Goal: Understand process/instructions

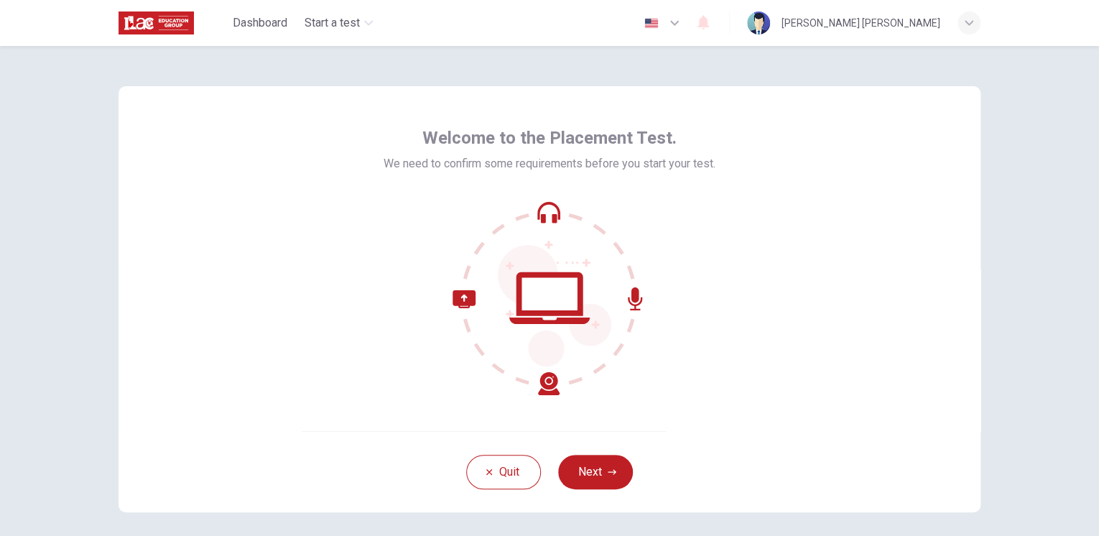
click at [579, 475] on button "Next" at bounding box center [595, 471] width 75 height 34
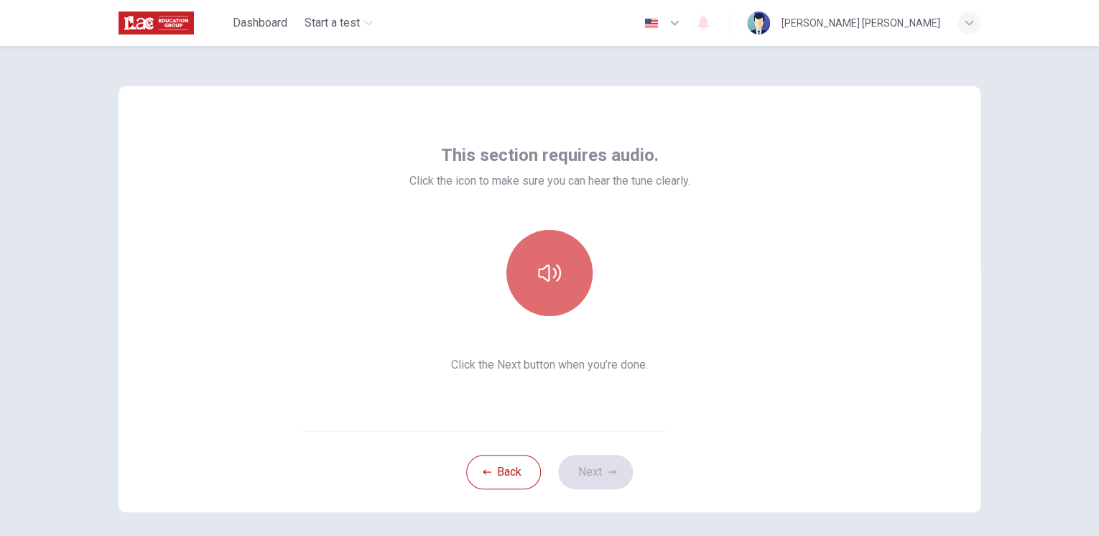
click at [553, 284] on button "button" at bounding box center [549, 273] width 86 height 86
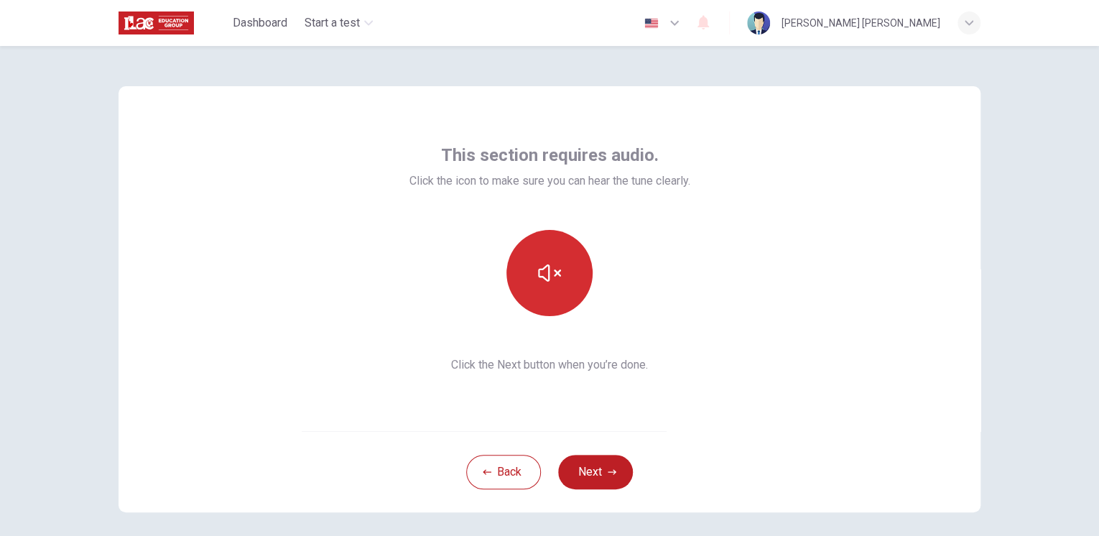
click at [551, 278] on icon "button" at bounding box center [549, 272] width 23 height 23
click at [554, 276] on icon "button" at bounding box center [549, 272] width 23 height 23
click at [554, 278] on icon "button" at bounding box center [549, 272] width 23 height 23
click at [554, 278] on icon "button" at bounding box center [549, 272] width 23 height 17
click at [554, 278] on icon "button" at bounding box center [549, 272] width 23 height 23
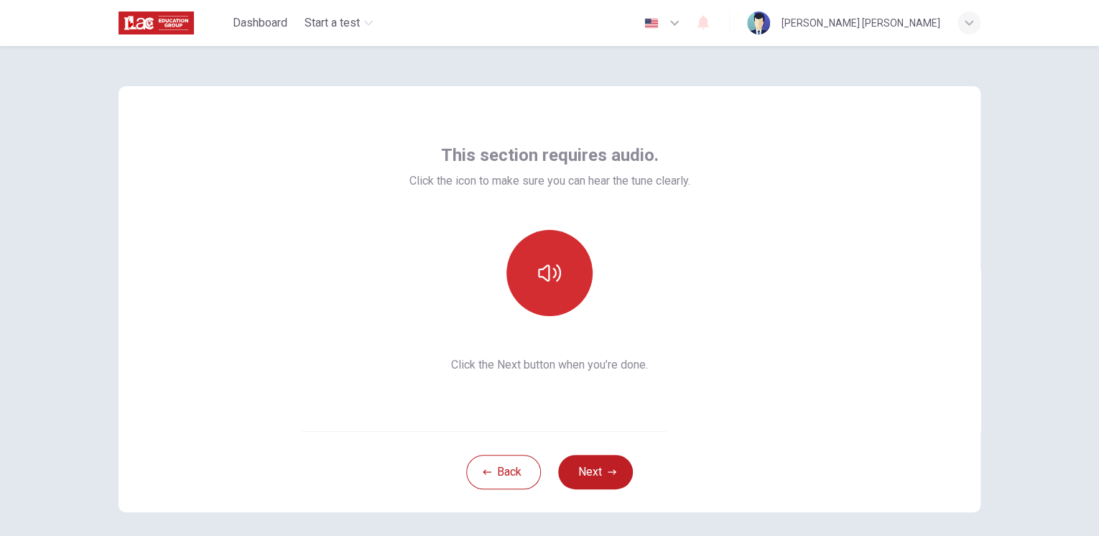
click at [554, 278] on icon "button" at bounding box center [549, 272] width 23 height 17
click at [554, 278] on icon "button" at bounding box center [549, 272] width 23 height 23
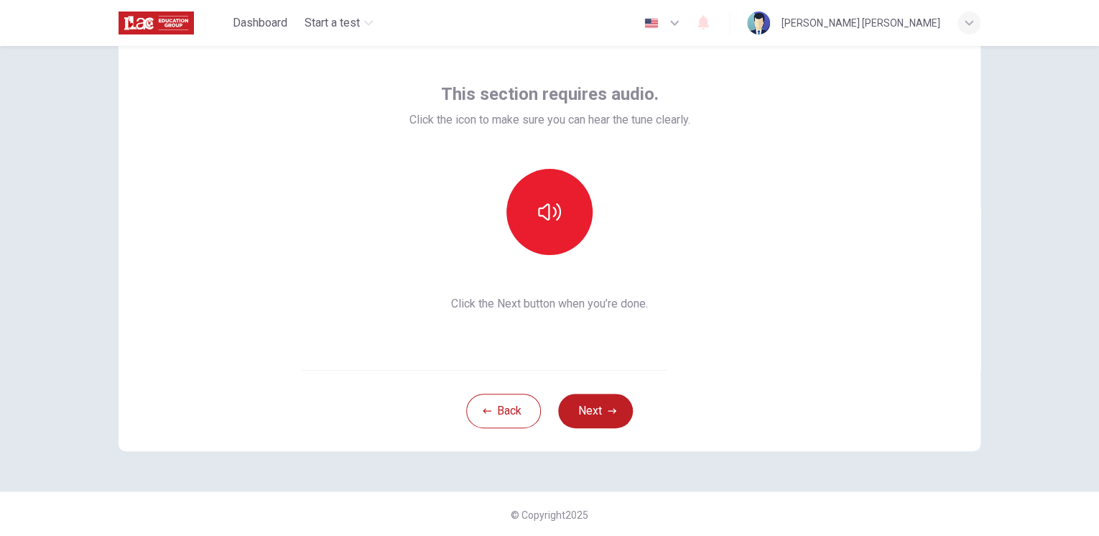
click at [553, 280] on div "This section requires audio. Click the icon to make sure you can hear the tune …" at bounding box center [549, 198] width 281 height 230
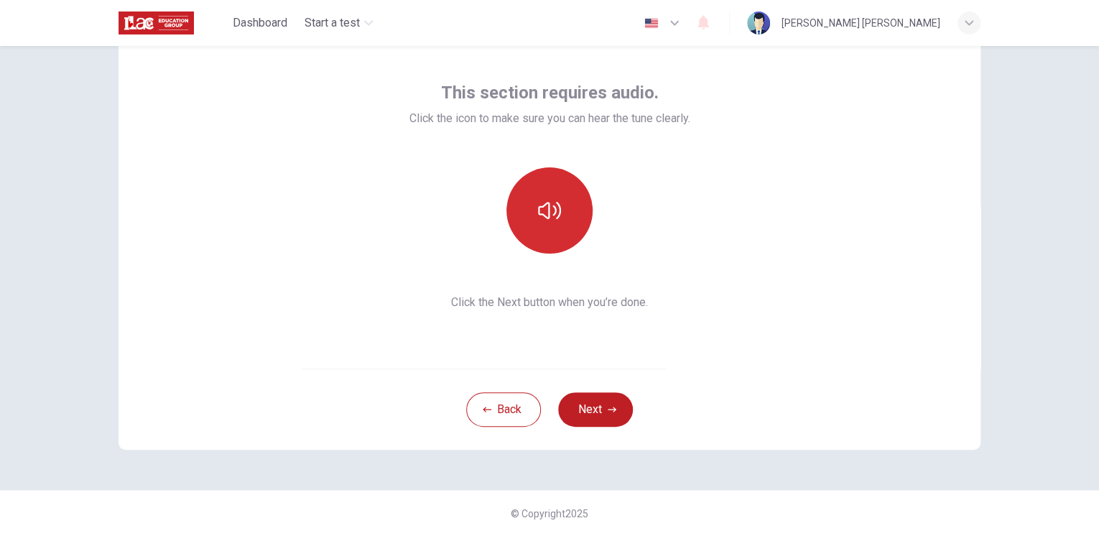
click at [558, 231] on button "button" at bounding box center [549, 210] width 86 height 86
click at [514, 215] on button "button" at bounding box center [549, 210] width 86 height 86
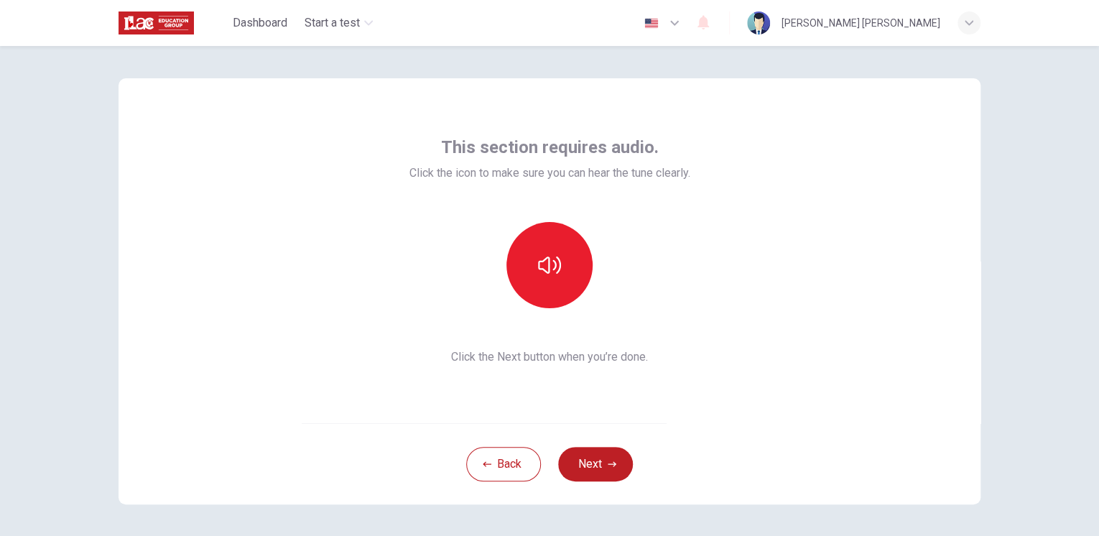
scroll to position [0, 0]
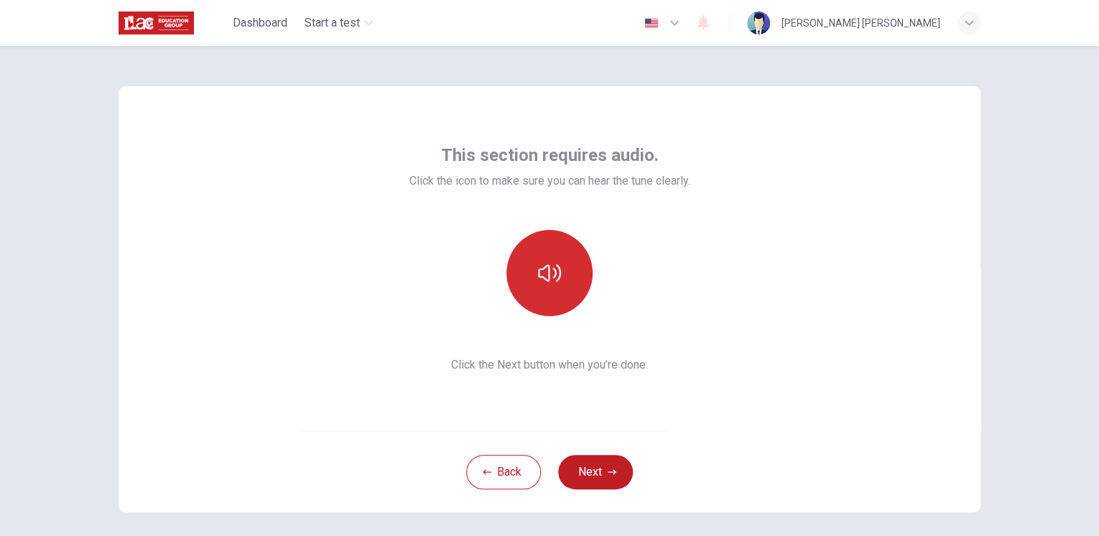
click at [574, 284] on button "button" at bounding box center [549, 273] width 86 height 86
click at [552, 279] on icon "button" at bounding box center [549, 272] width 23 height 23
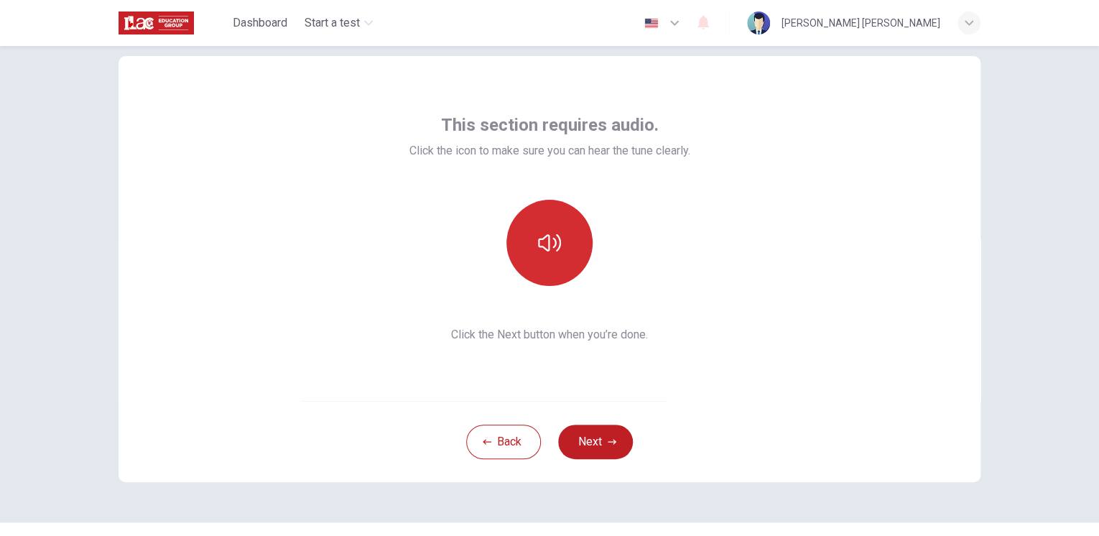
scroll to position [57, 0]
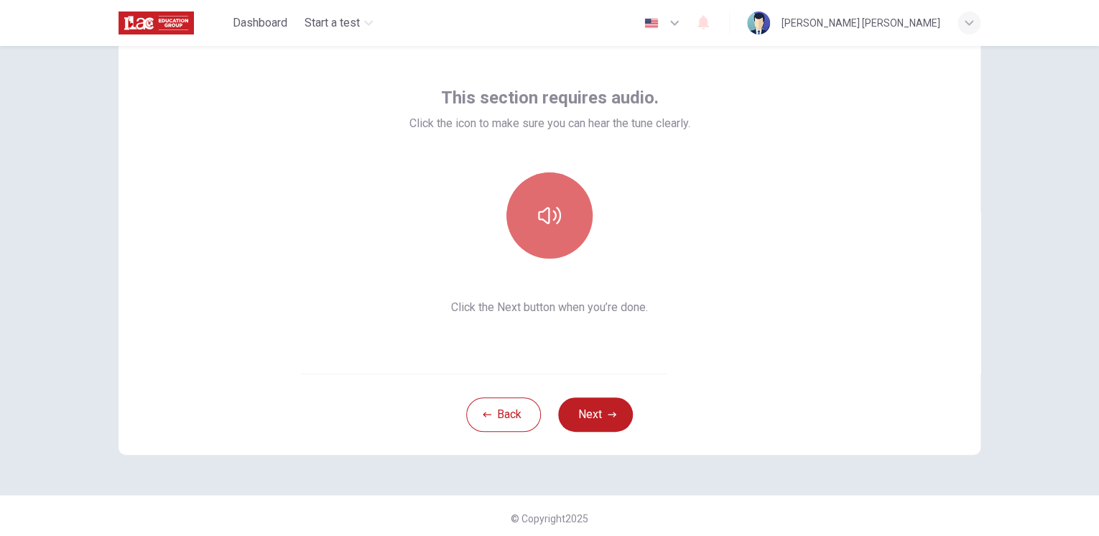
click at [551, 244] on button "button" at bounding box center [549, 215] width 86 height 86
click at [543, 218] on icon "button" at bounding box center [549, 215] width 23 height 23
click at [506, 215] on button "button" at bounding box center [549, 215] width 86 height 86
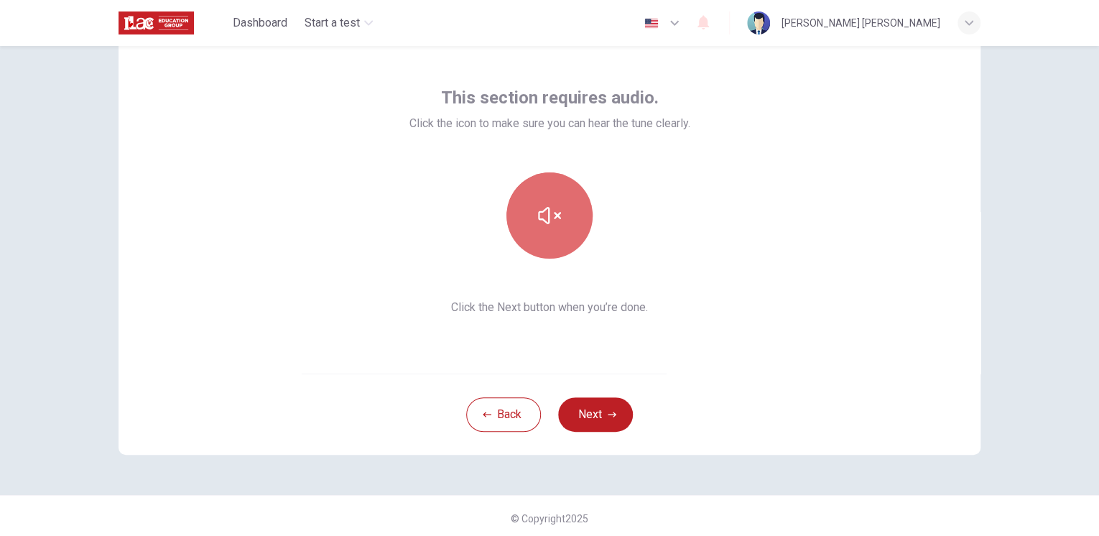
click at [538, 215] on icon "button" at bounding box center [549, 215] width 23 height 23
click at [580, 219] on button "button" at bounding box center [549, 215] width 86 height 86
click at [557, 222] on button "button" at bounding box center [549, 215] width 86 height 86
click at [541, 218] on icon "button" at bounding box center [549, 215] width 23 height 23
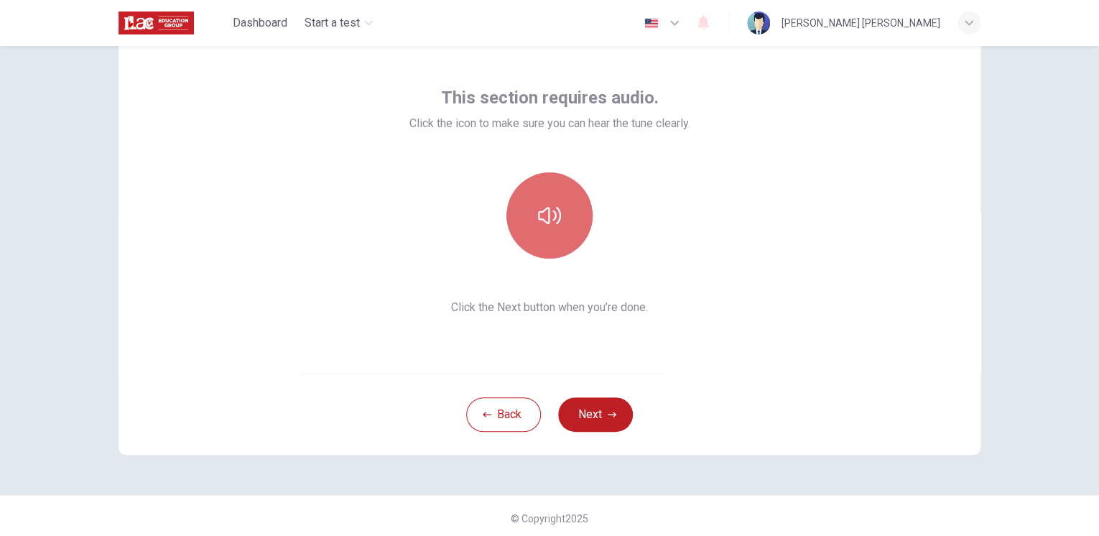
click at [549, 214] on icon "button" at bounding box center [549, 215] width 23 height 23
click at [546, 221] on icon "button" at bounding box center [549, 215] width 23 height 23
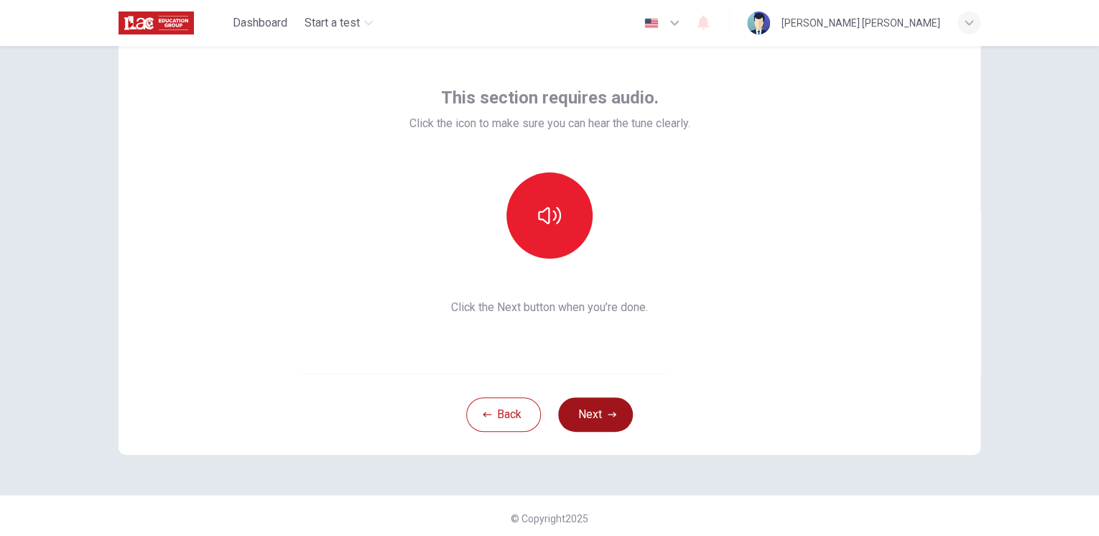
click at [595, 410] on button "Next" at bounding box center [595, 414] width 75 height 34
